Goal: Task Accomplishment & Management: Use online tool/utility

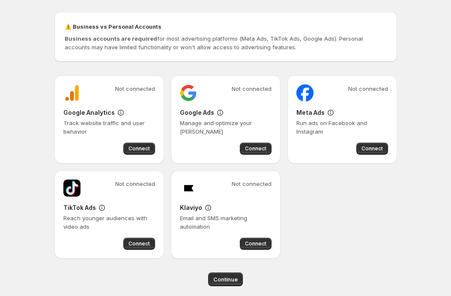
scroll to position [65, 0]
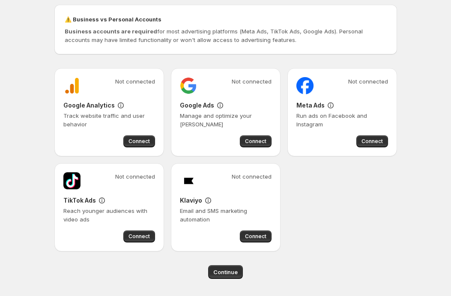
click at [354, 199] on div "Not connected Google Analytics Track website traffic and user behavior Connect …" at bounding box center [225, 159] width 342 height 183
click at [224, 270] on span "Continue" at bounding box center [225, 271] width 24 height 9
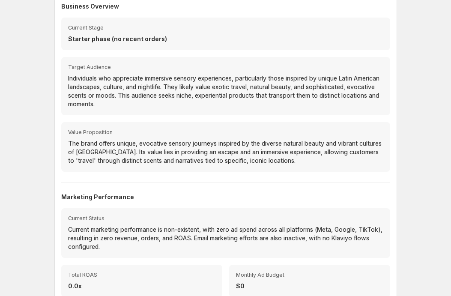
scroll to position [96, 0]
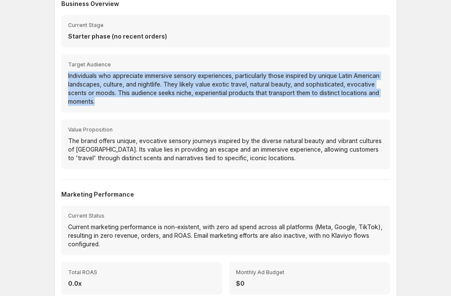
drag, startPoint x: 149, startPoint y: 99, endPoint x: 68, endPoint y: 79, distance: 83.5
click at [68, 79] on p "Individuals who appreciate immersive sensory experiences, particularly those in…" at bounding box center [225, 88] width 315 height 34
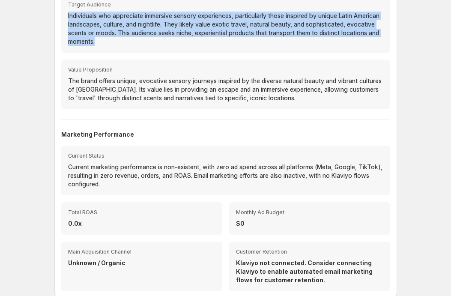
scroll to position [154, 0]
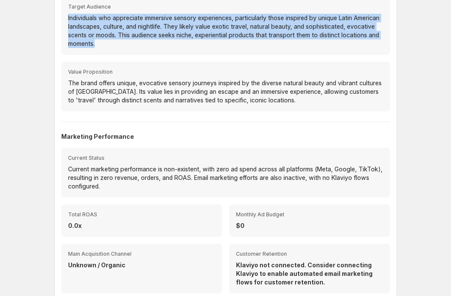
copy p "Individuals who appreciate immersive sensory experiences, particularly those in…"
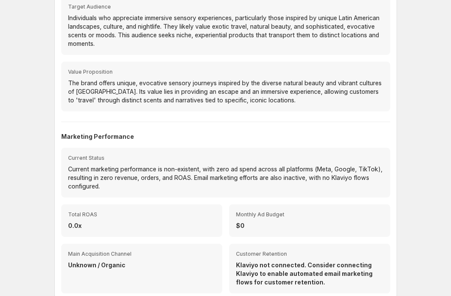
click at [96, 79] on p "The brand offers unique, evocative sensory journeys inspired by the diverse nat…" at bounding box center [225, 92] width 315 height 26
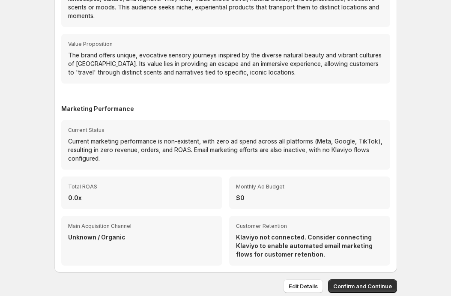
scroll to position [182, 0]
click at [362, 281] on button "Confirm and Continue" at bounding box center [362, 286] width 69 height 14
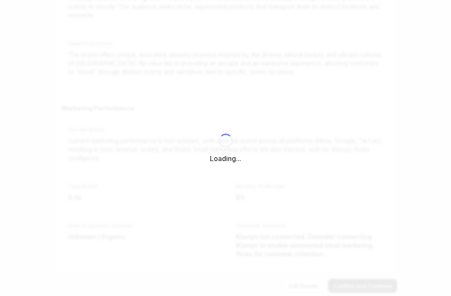
select select "*********"
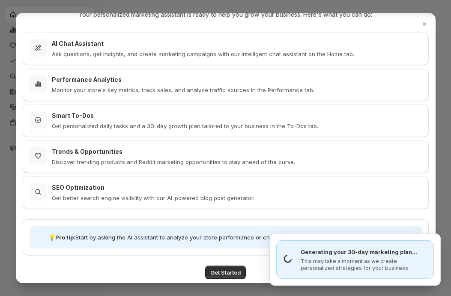
scroll to position [67, 0]
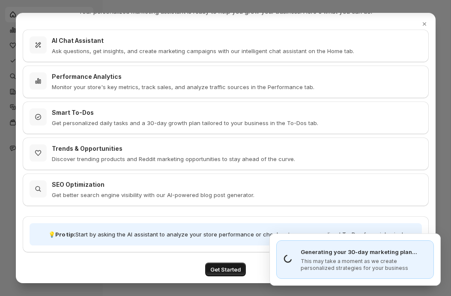
click at [219, 267] on span "Get Started" at bounding box center [225, 269] width 30 height 9
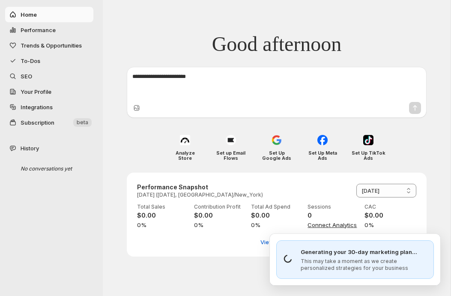
click at [220, 85] on textarea at bounding box center [276, 85] width 288 height 26
type textarea "**********"
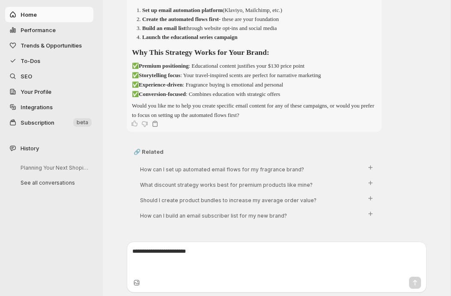
scroll to position [654, 0]
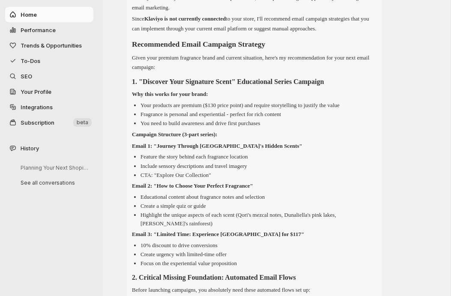
click at [33, 58] on span "To-Dos" at bounding box center [31, 60] width 20 height 7
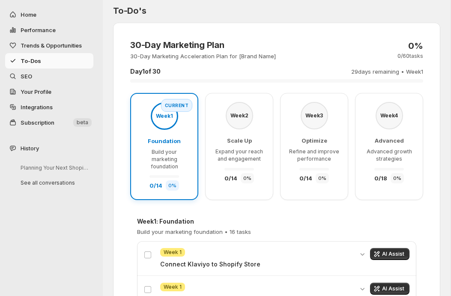
scroll to position [6, 0]
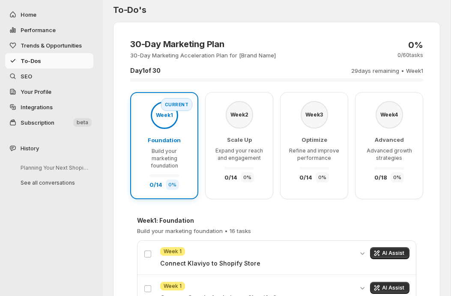
click at [169, 138] on span "Foundation" at bounding box center [164, 140] width 33 height 7
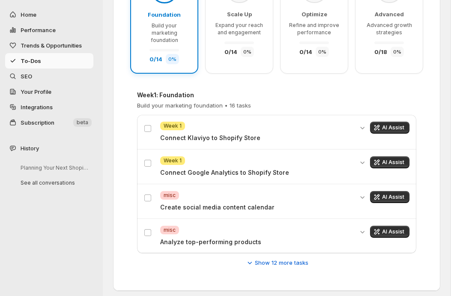
scroll to position [131, 0]
click at [252, 261] on icon "button" at bounding box center [249, 262] width 9 height 9
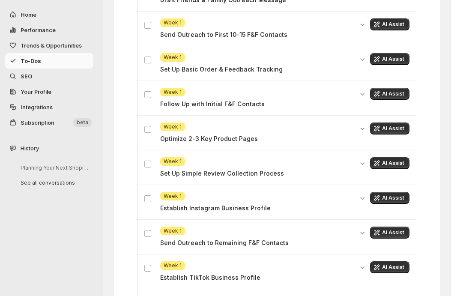
scroll to position [445, 0]
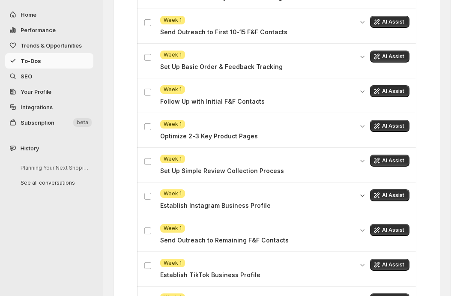
click at [360, 195] on icon "Expand details" at bounding box center [362, 195] width 9 height 9
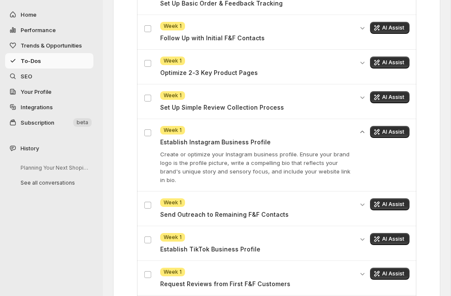
scroll to position [515, 0]
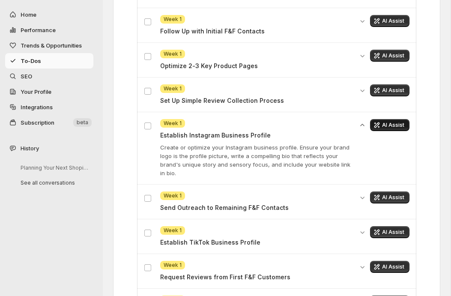
click at [393, 124] on span "AI Assist" at bounding box center [393, 125] width 22 height 7
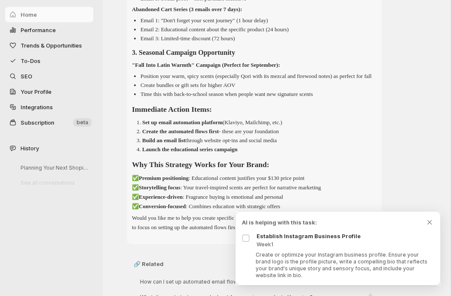
scroll to position [525, 0]
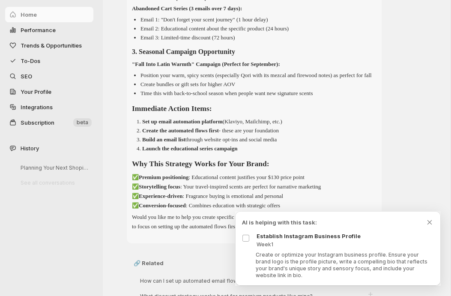
click at [305, 254] on p "Create or optimize your Instagram business profile. Ensure your brand logo is t…" at bounding box center [345, 264] width 178 height 27
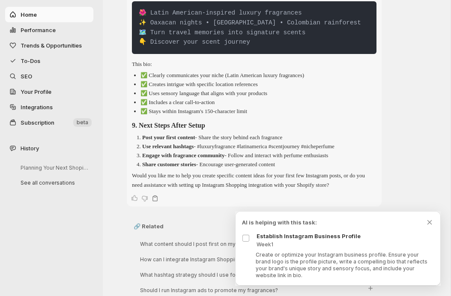
scroll to position [1821, 0]
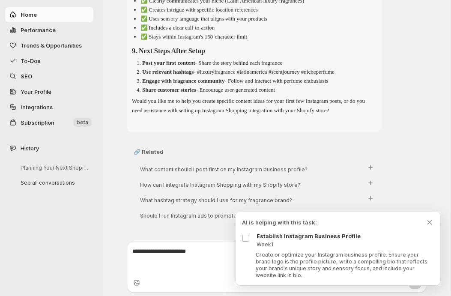
click at [36, 34] on button "Performance" at bounding box center [49, 29] width 88 height 15
select select "**********"
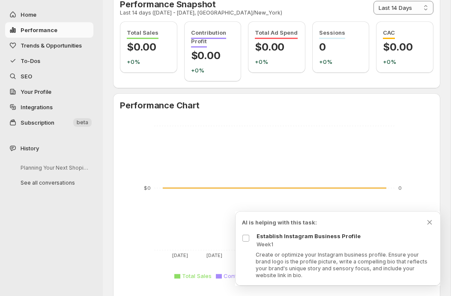
scroll to position [0, 0]
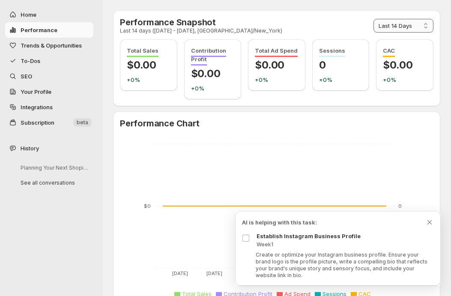
click at [376, 23] on select "**********" at bounding box center [403, 26] width 60 height 14
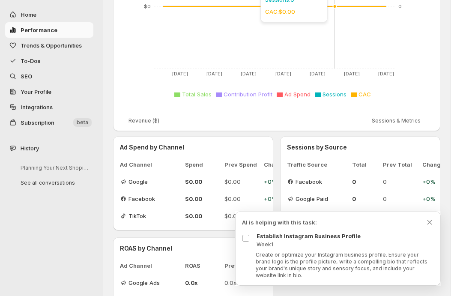
scroll to position [185, 0]
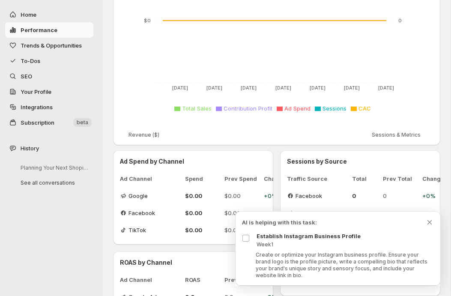
click at [83, 45] on span "Trends & Opportunities" at bounding box center [56, 45] width 71 height 9
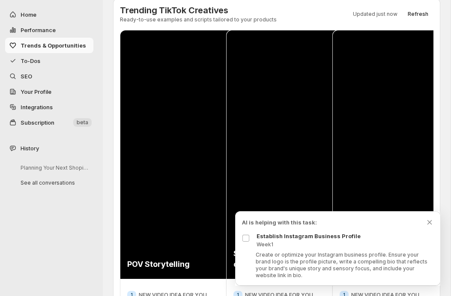
scroll to position [17, 0]
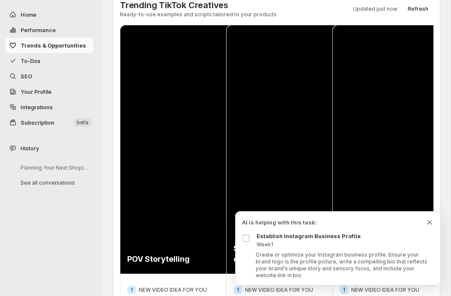
click at [428, 221] on icon "Dismiss todo indicator" at bounding box center [429, 222] width 9 height 9
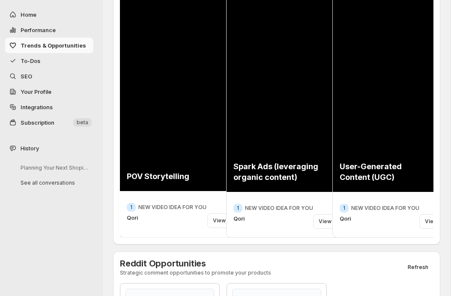
scroll to position [98, 0]
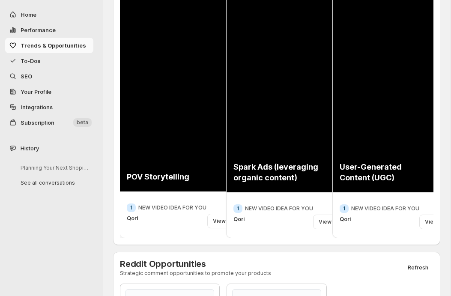
click at [217, 220] on div "View Details" at bounding box center [228, 221] width 43 height 15
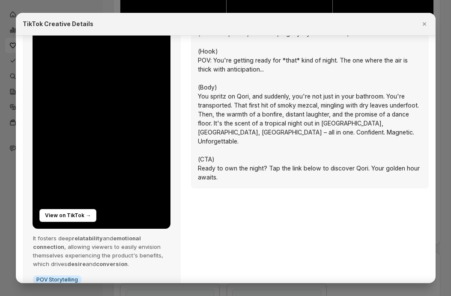
scroll to position [63, 0]
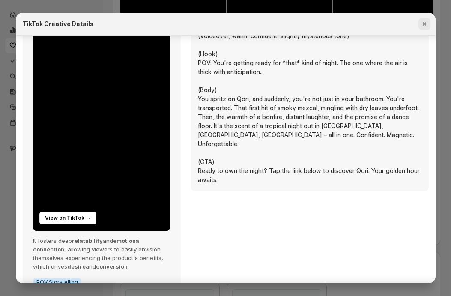
click at [420, 24] on icon "Close" at bounding box center [424, 24] width 9 height 9
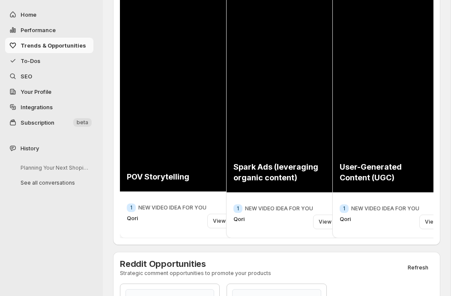
click at [215, 223] on div "View Details" at bounding box center [228, 221] width 43 height 15
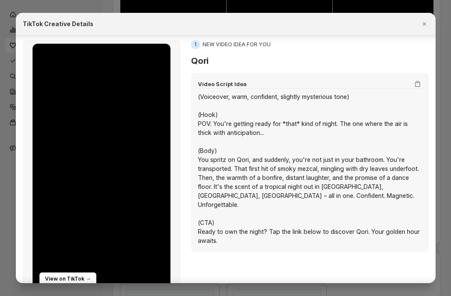
scroll to position [0, 0]
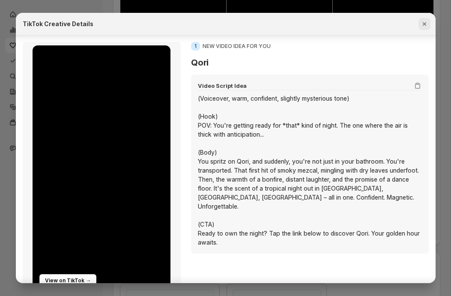
click at [425, 23] on icon "Close" at bounding box center [424, 24] width 9 height 9
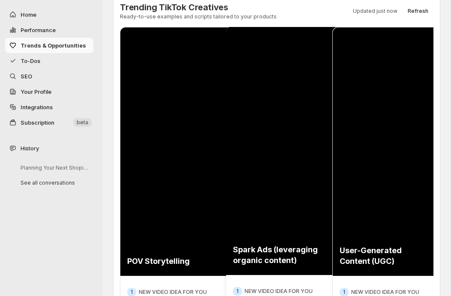
scroll to position [0, 0]
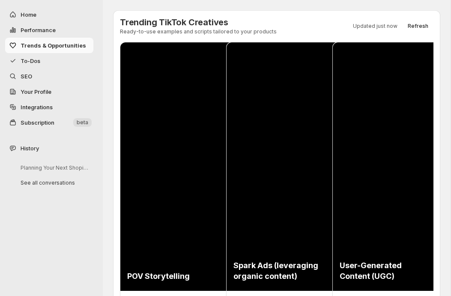
click at [416, 18] on div "Trending TikTok Creatives Ready-to-use examples and scripts tailored to your pr…" at bounding box center [276, 26] width 313 height 18
click at [416, 25] on span "Refresh" at bounding box center [417, 26] width 21 height 7
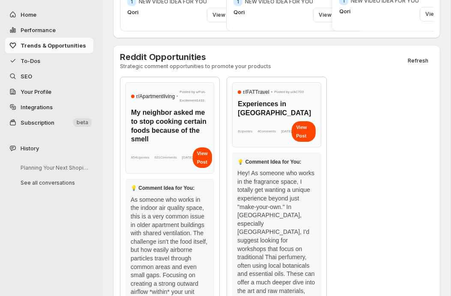
scroll to position [301, 0]
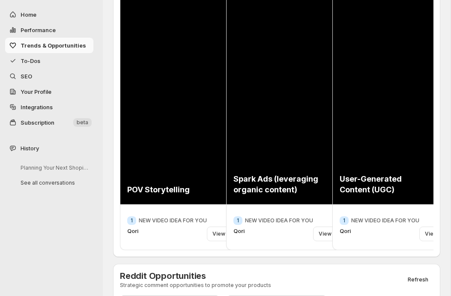
scroll to position [84, 0]
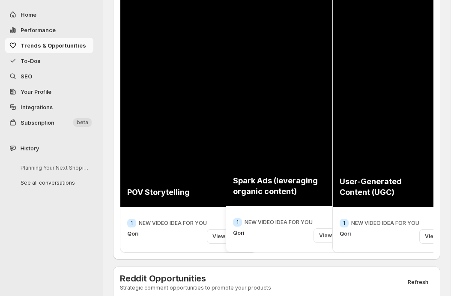
click at [318, 235] on div "View Details" at bounding box center [334, 235] width 43 height 15
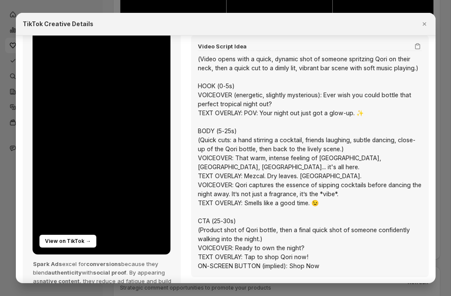
scroll to position [0, 0]
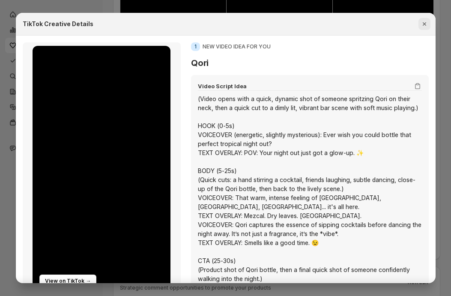
click at [427, 22] on icon "Close" at bounding box center [424, 24] width 9 height 9
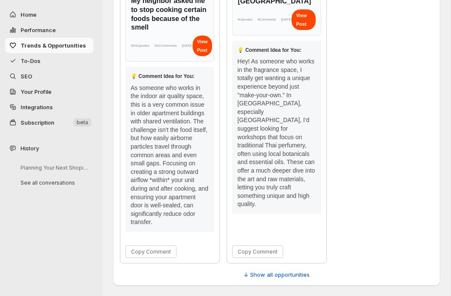
scroll to position [425, 0]
click at [262, 271] on span "↓ Show all opportunities" at bounding box center [277, 274] width 66 height 9
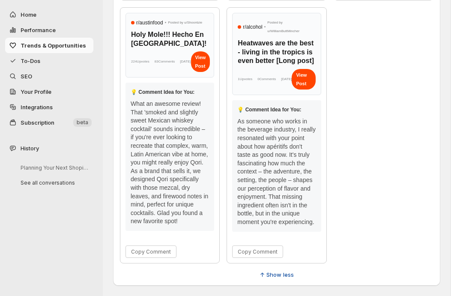
scroll to position [703, 0]
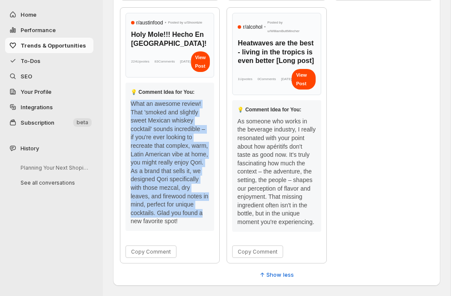
drag, startPoint x: 131, startPoint y: 98, endPoint x: 209, endPoint y: 218, distance: 143.9
click at [209, 218] on div "💡 Comment Idea for You: What an awesome review! That 'smoked and slightly sweet…" at bounding box center [169, 157] width 89 height 148
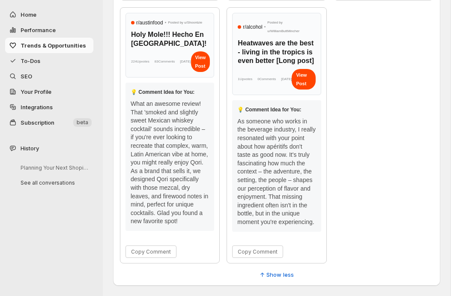
click at [201, 220] on div "What an awesome review! That 'smoked and slightly sweet Mexican whiskey cocktai…" at bounding box center [170, 163] width 78 height 126
click at [165, 172] on div "What an awesome review! That 'smoked and slightly sweet Mexican whiskey cocktai…" at bounding box center [170, 163] width 78 height 126
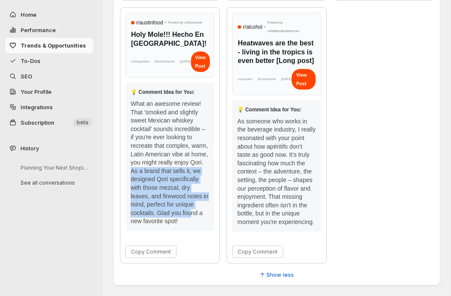
drag, startPoint x: 163, startPoint y: 183, endPoint x: 193, endPoint y: 232, distance: 57.5
click at [193, 226] on div "What an awesome review! That 'smoked and slightly sweet Mexican whiskey cocktai…" at bounding box center [170, 163] width 78 height 126
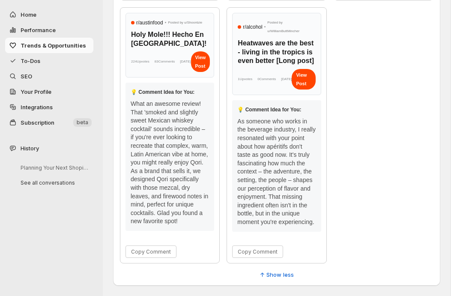
click at [191, 173] on div "What an awesome review! That 'smoked and slightly sweet Mexican whiskey cocktai…" at bounding box center [170, 163] width 78 height 126
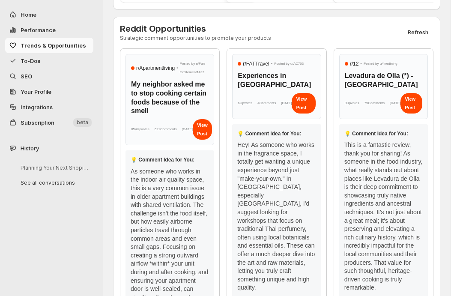
scroll to position [325, 0]
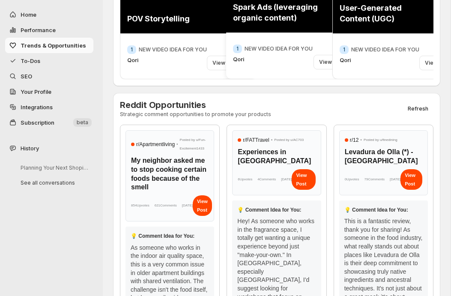
scroll to position [297, 0]
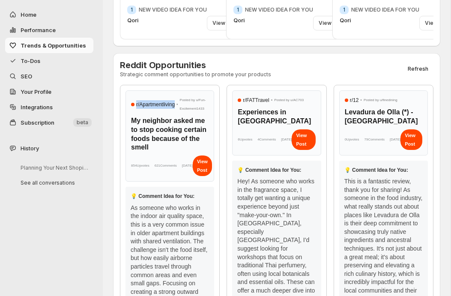
drag, startPoint x: 178, startPoint y: 110, endPoint x: 135, endPoint y: 110, distance: 43.2
click at [134, 110] on div "r/ Apartmentliving • Posted by u/ Fun-Excitement1433" at bounding box center [169, 104] width 77 height 17
drag, startPoint x: 148, startPoint y: 157, endPoint x: 151, endPoint y: 149, distance: 8.1
click at [151, 149] on h3 "My neighbor asked me to stop cooking certain foods because of the smell" at bounding box center [169, 134] width 77 height 36
click at [358, 207] on div "This is a fantastic review, thank you for sharing! As someone in the food indus…" at bounding box center [383, 252] width 78 height 151
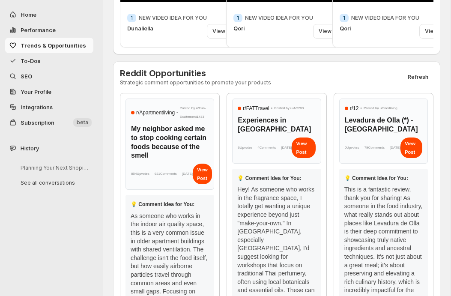
scroll to position [281, 0]
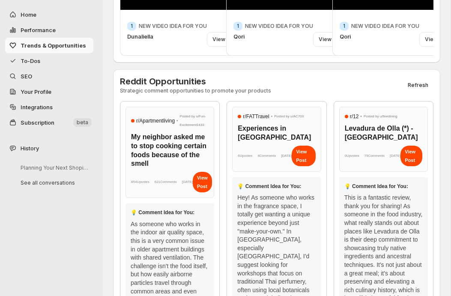
click at [37, 76] on span "SEO" at bounding box center [56, 76] width 71 height 9
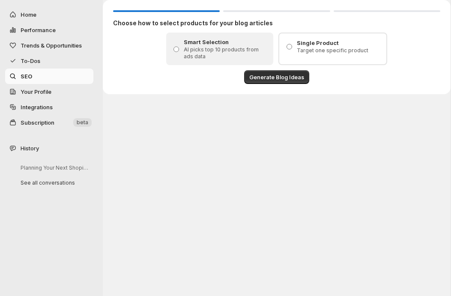
click at [294, 51] on div "Single Product Target one specific product" at bounding box center [332, 46] width 97 height 15
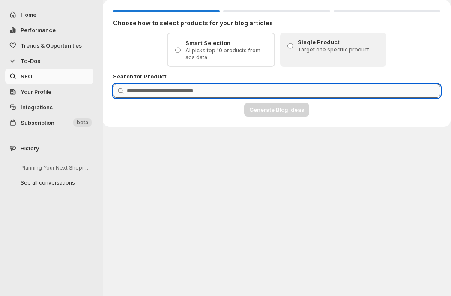
click at [217, 92] on input "Product Search" at bounding box center [283, 91] width 313 height 14
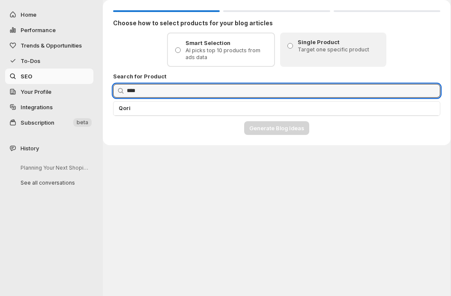
click at [167, 110] on p "Qori" at bounding box center [277, 108] width 316 height 7
type input "****"
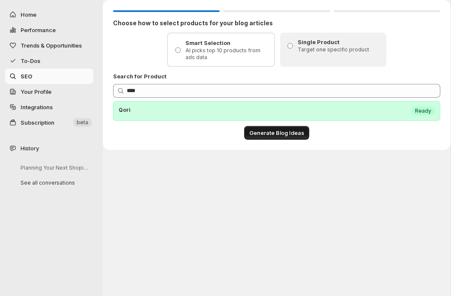
click at [266, 133] on span "Generate Blog Ideas" at bounding box center [276, 132] width 55 height 9
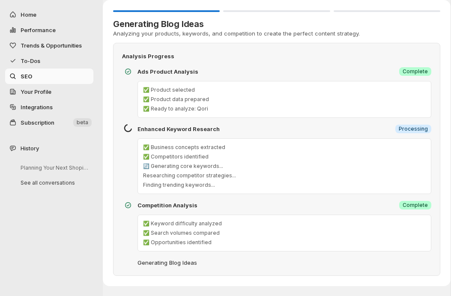
click at [111, 125] on div "Generating Blog Ideas Analyzing your products, keywords, and competition to cre…" at bounding box center [277, 143] width 348 height 286
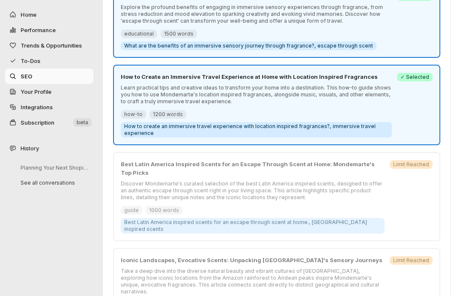
scroll to position [172, 0]
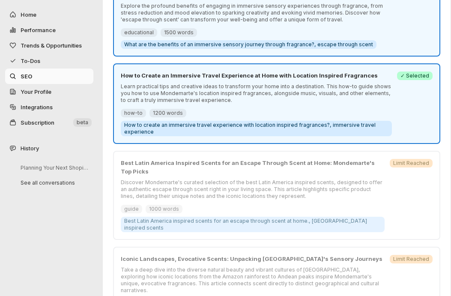
click at [242, 91] on p "Learn practical tips and creative ideas to transform your home into a destinati…" at bounding box center [256, 93] width 271 height 21
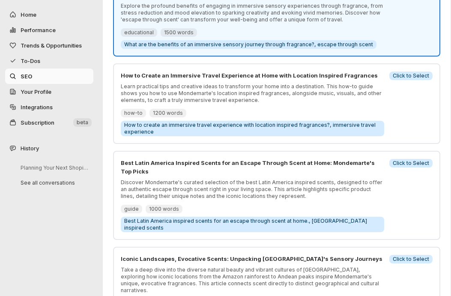
click at [219, 90] on p "Learn practical tips and creative ideas to transform your home into a destinati…" at bounding box center [252, 93] width 263 height 21
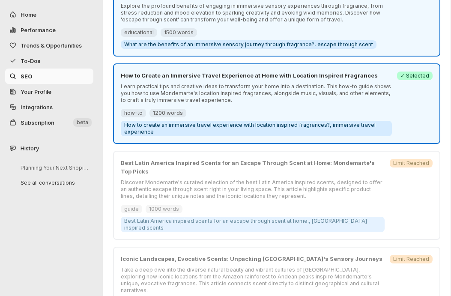
click at [349, 89] on p "Learn practical tips and creative ideas to transform your home into a destinati…" at bounding box center [256, 93] width 271 height 21
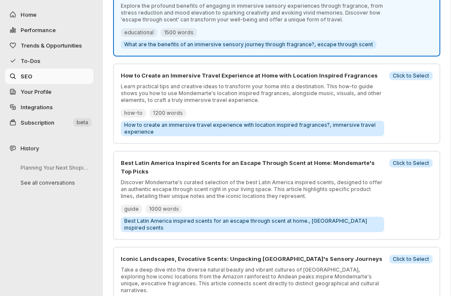
click at [411, 75] on span "Click to Select" at bounding box center [410, 75] width 36 height 7
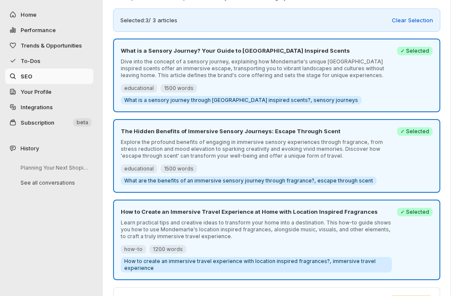
scroll to position [36, 0]
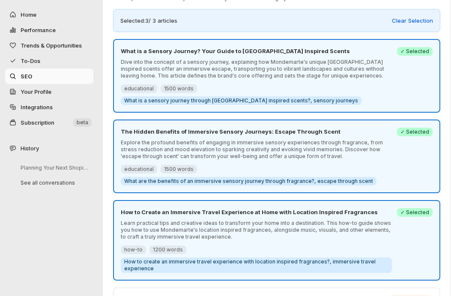
click at [189, 101] on span "What is a sensory journey through [GEOGRAPHIC_DATA] inspired scents?, sensory j…" at bounding box center [241, 100] width 234 height 7
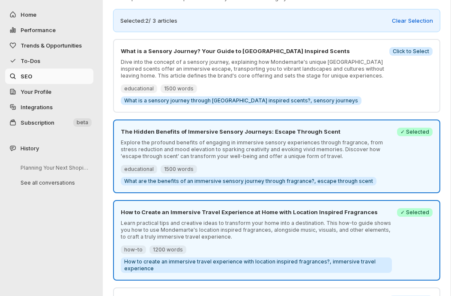
click at [195, 101] on span "What is a sensory journey through [GEOGRAPHIC_DATA] inspired scents?, sensory j…" at bounding box center [241, 100] width 234 height 7
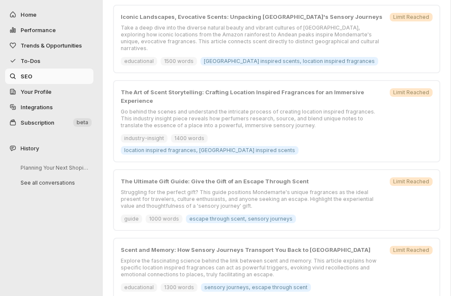
scroll to position [561, 0]
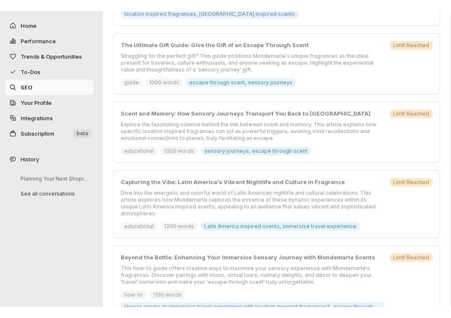
scroll to position [0, 0]
